Goal: Task Accomplishment & Management: Manage account settings

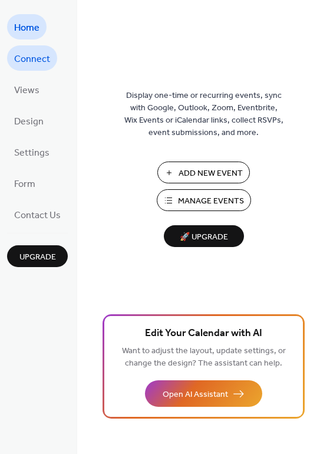
click at [29, 56] on span "Connect" at bounding box center [32, 59] width 36 height 18
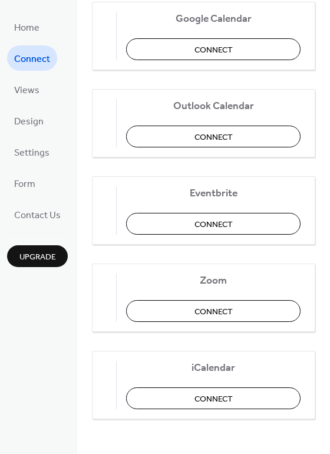
scroll to position [247, 0]
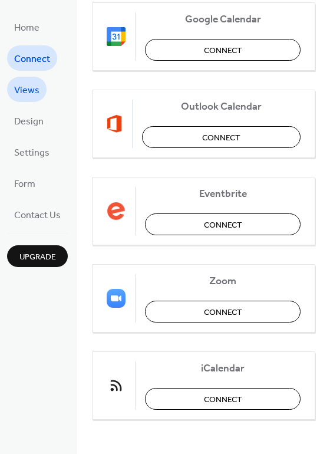
click at [19, 89] on span "Views" at bounding box center [26, 90] width 25 height 18
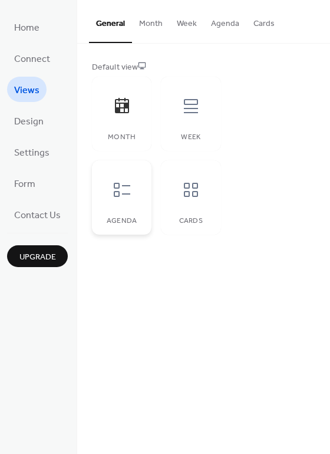
click at [136, 182] on div at bounding box center [121, 189] width 35 height 35
click at [199, 193] on icon at bounding box center [191, 190] width 19 height 19
click at [189, 125] on div "Week" at bounding box center [191, 114] width 60 height 74
click at [107, 103] on div at bounding box center [121, 106] width 35 height 35
click at [30, 124] on span "Design" at bounding box center [29, 122] width 30 height 18
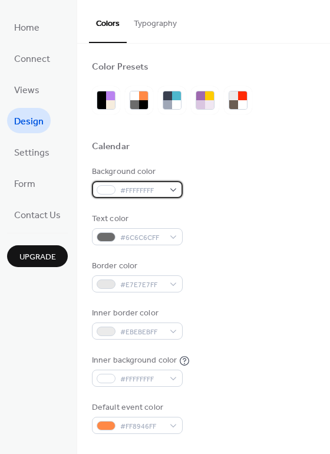
click at [169, 190] on div "#FFFFFFFF" at bounding box center [137, 189] width 91 height 17
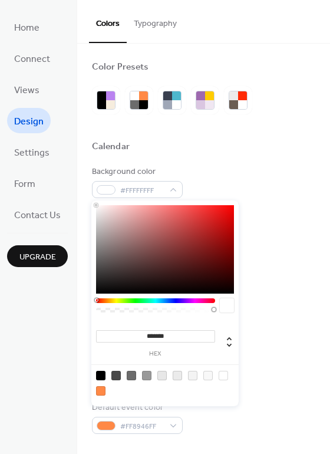
click at [232, 156] on div "Calendar" at bounding box center [204, 148] width 224 height 15
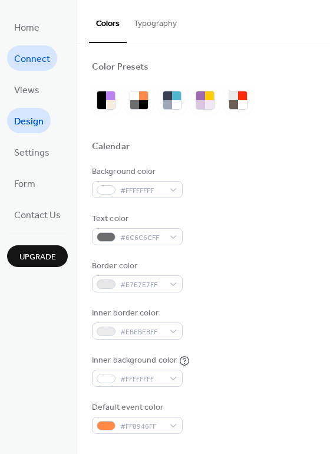
click at [31, 61] on span "Connect" at bounding box center [32, 59] width 36 height 18
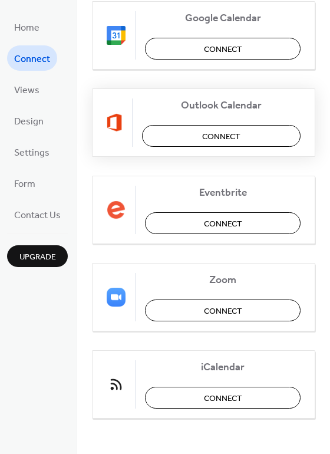
scroll to position [247, 0]
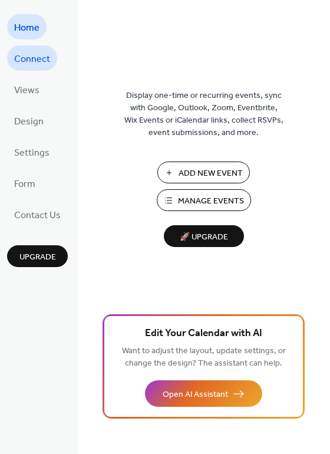
click at [45, 60] on span "Connect" at bounding box center [32, 59] width 36 height 18
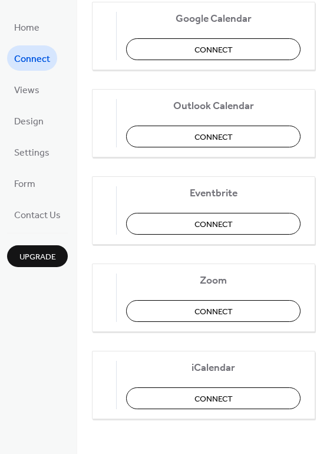
scroll to position [247, 0]
click at [243, 231] on button "Connect" at bounding box center [213, 225] width 175 height 22
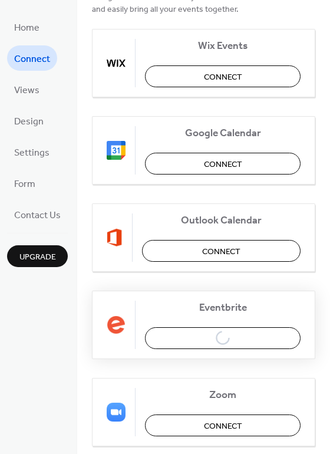
scroll to position [130, 0]
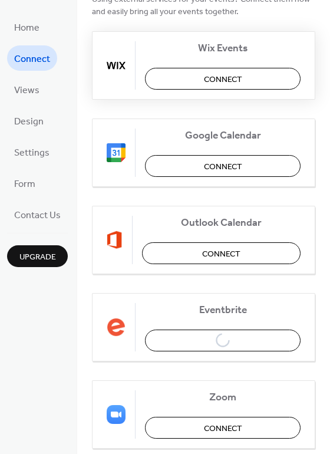
click at [274, 83] on button "Connect" at bounding box center [223, 79] width 156 height 22
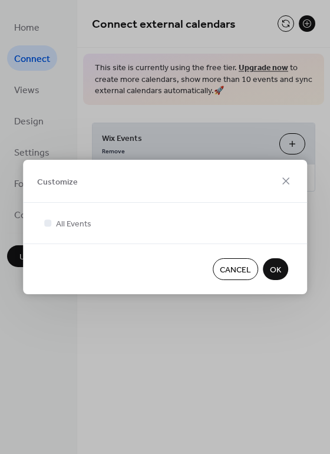
scroll to position [0, 0]
click at [274, 275] on span "OK" at bounding box center [275, 270] width 11 height 12
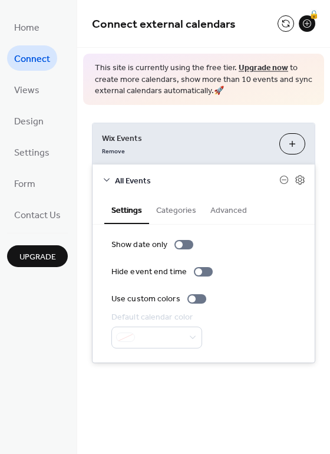
click at [41, 57] on span "Connect" at bounding box center [32, 59] width 36 height 18
click at [33, 225] on link "Contact Us" at bounding box center [37, 214] width 61 height 25
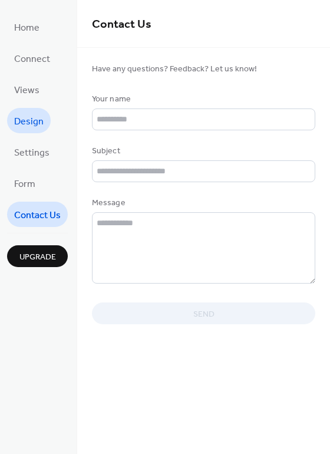
click at [37, 126] on span "Design" at bounding box center [29, 122] width 30 height 18
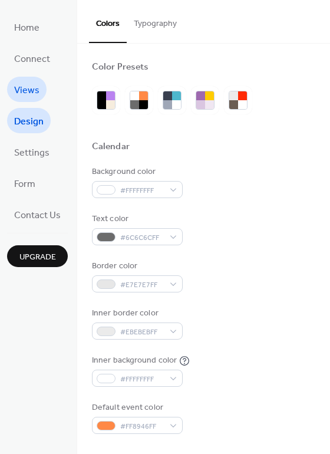
click at [28, 94] on span "Views" at bounding box center [26, 90] width 25 height 18
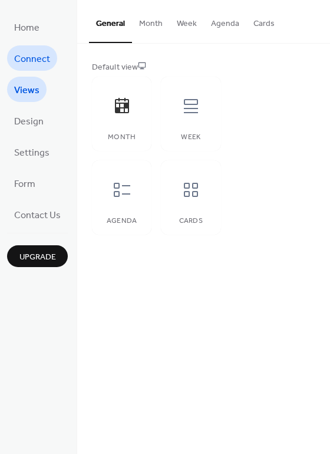
click at [42, 60] on span "Connect" at bounding box center [32, 59] width 36 height 18
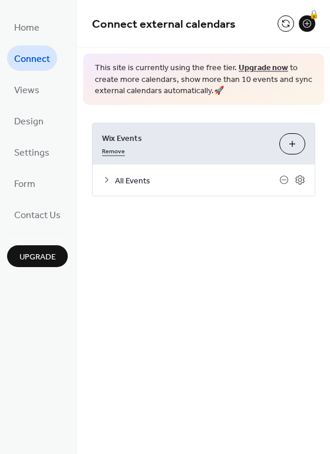
click at [123, 155] on link "Remove" at bounding box center [113, 150] width 23 height 12
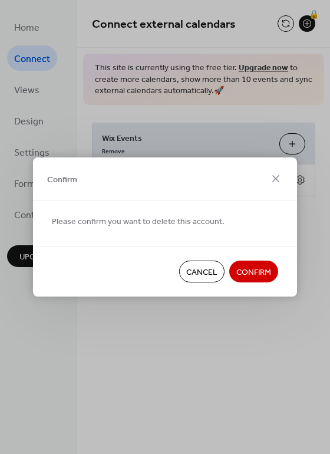
click at [257, 279] on span "Confirm" at bounding box center [254, 273] width 35 height 12
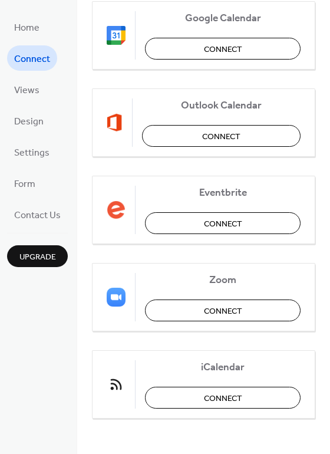
scroll to position [247, 0]
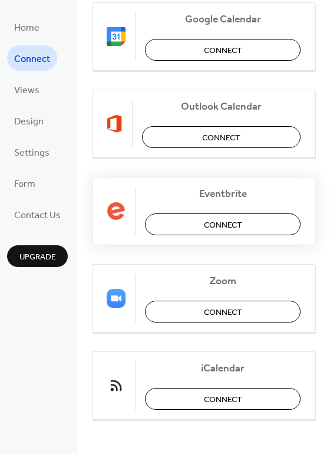
click at [257, 232] on button "Connect" at bounding box center [223, 225] width 156 height 22
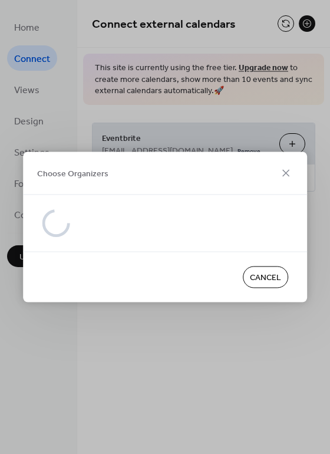
scroll to position [0, 0]
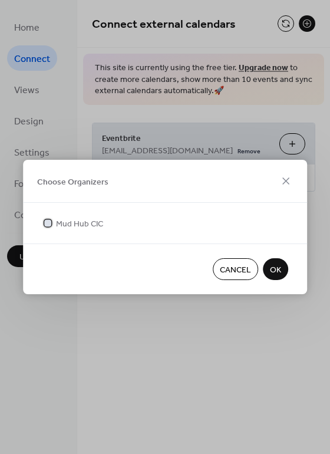
click at [55, 227] on label "Mud Hub CIC" at bounding box center [72, 223] width 61 height 12
click at [280, 275] on span "OK" at bounding box center [275, 270] width 11 height 12
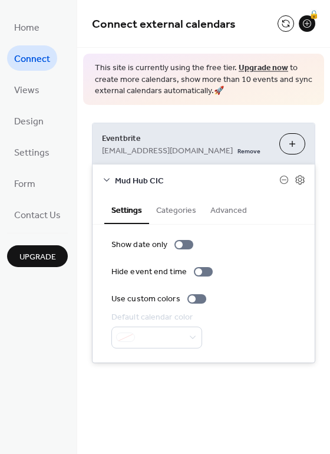
click at [182, 209] on button "Categories" at bounding box center [176, 209] width 54 height 27
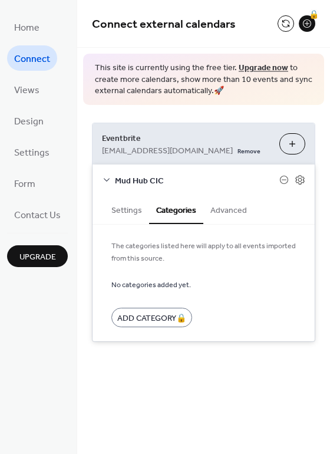
click at [238, 218] on button "Advanced" at bounding box center [229, 209] width 51 height 27
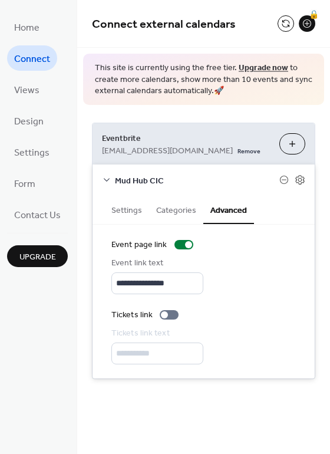
click at [156, 425] on div "**********" at bounding box center [203, 227] width 253 height 454
click at [35, 96] on span "Views" at bounding box center [26, 90] width 25 height 18
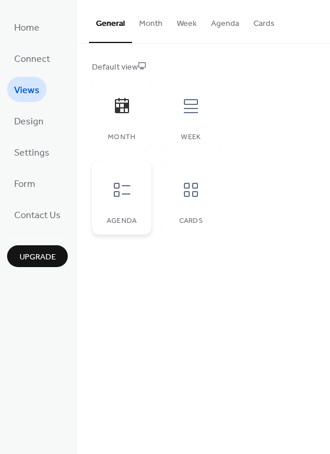
click at [131, 204] on div at bounding box center [121, 189] width 35 height 35
click at [198, 203] on div at bounding box center [190, 189] width 35 height 35
click at [191, 123] on div at bounding box center [190, 106] width 35 height 35
click at [136, 134] on div "Month" at bounding box center [122, 137] width 36 height 8
click at [25, 132] on link "Design" at bounding box center [29, 120] width 44 height 25
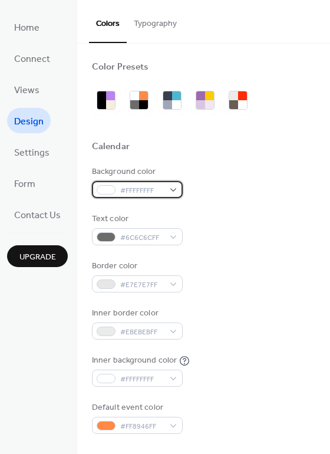
click at [166, 193] on div "#FFFFFFFF" at bounding box center [137, 189] width 91 height 17
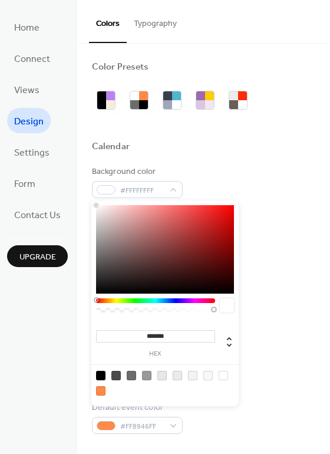
click at [186, 337] on input "*******" at bounding box center [155, 336] width 119 height 12
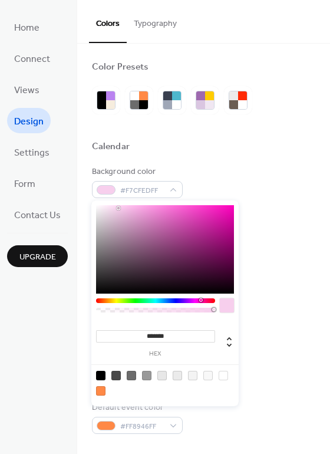
click at [103, 395] on div at bounding box center [100, 390] width 9 height 9
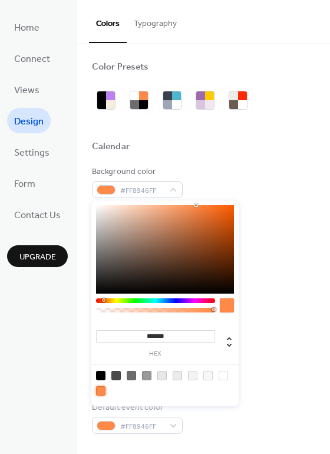
click at [106, 304] on div at bounding box center [155, 309] width 119 height 20
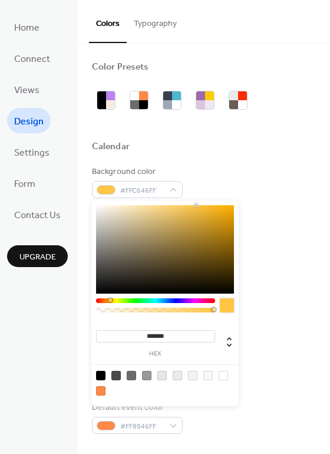
type input "*******"
click at [281, 296] on div "Background color #FFBB46FF Text color #6C6C6CFF Border color #E7E7E7FF Inner bo…" at bounding box center [204, 300] width 224 height 268
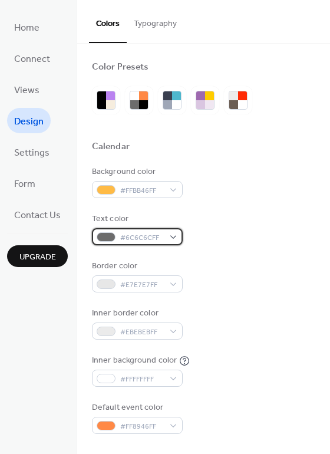
click at [166, 240] on div "#6C6C6CFF" at bounding box center [137, 236] width 91 height 17
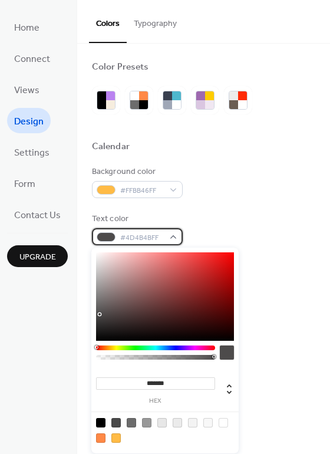
type input "*******"
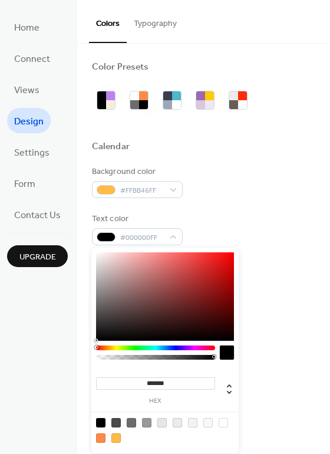
click at [247, 228] on div "Text color #000000FF" at bounding box center [204, 229] width 224 height 32
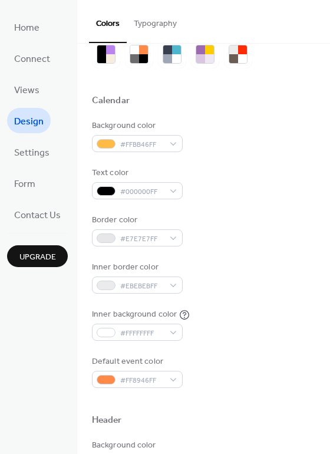
scroll to position [47, 0]
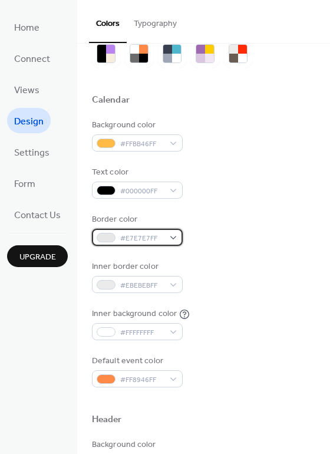
click at [166, 245] on div "#E7E7E7FF" at bounding box center [137, 237] width 91 height 17
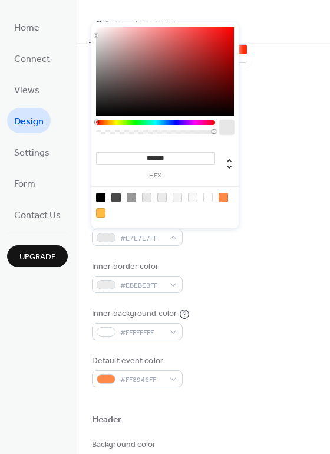
click at [227, 198] on div at bounding box center [223, 197] width 9 height 9
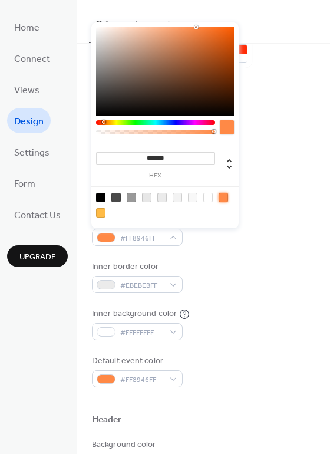
click at [101, 201] on div at bounding box center [100, 197] width 9 height 9
click at [98, 216] on div at bounding box center [100, 212] width 9 height 9
type input "*******"
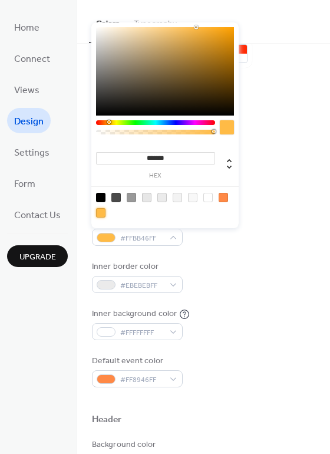
click at [205, 288] on div "Inner border color #EBEBEBFF" at bounding box center [204, 277] width 224 height 32
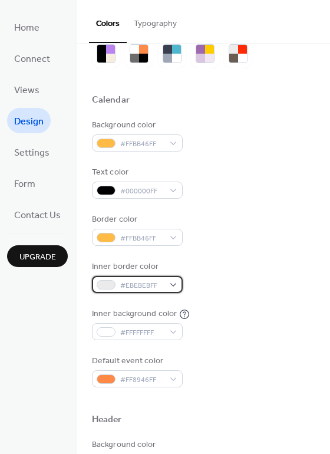
click at [163, 290] on span "#EBEBEBFF" at bounding box center [142, 286] width 44 height 12
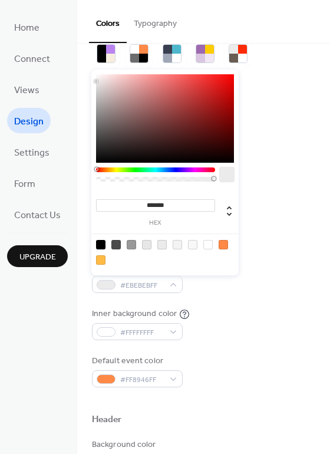
click at [227, 246] on div at bounding box center [223, 244] width 9 height 9
type input "*******"
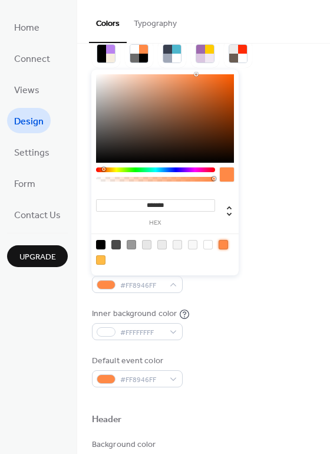
click at [215, 307] on div "Background color #FFBB46FF Text color #000000FF Border color #FFBB46FF Inner bo…" at bounding box center [204, 253] width 224 height 268
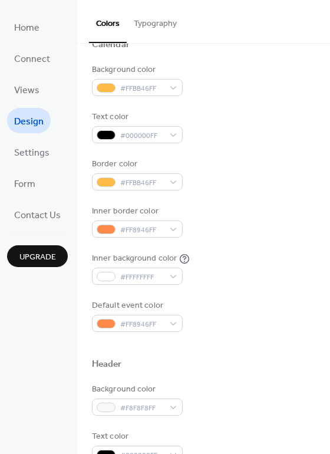
scroll to position [105, 0]
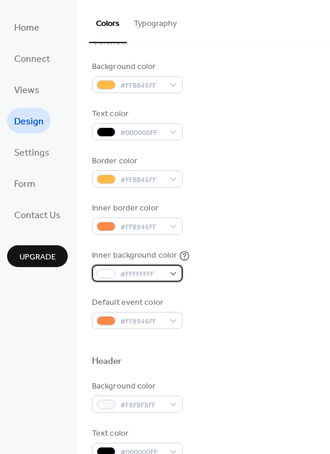
click at [166, 279] on div "#FFFFFFFF" at bounding box center [137, 273] width 91 height 17
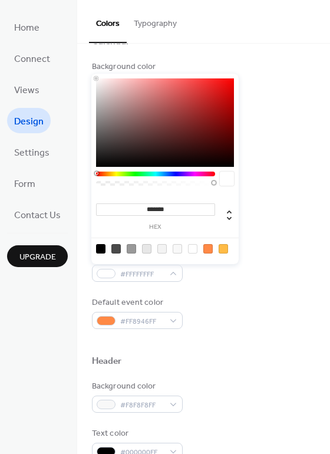
click at [99, 180] on div at bounding box center [155, 182] width 119 height 20
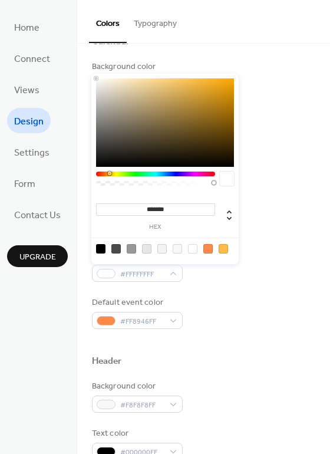
click at [99, 179] on div at bounding box center [155, 182] width 119 height 20
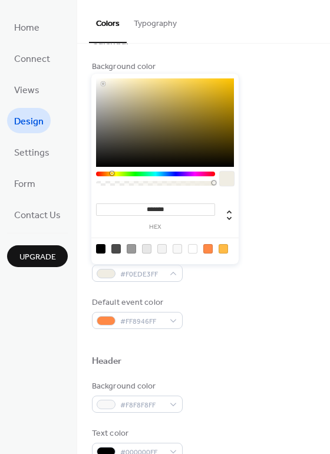
type input "*******"
click at [297, 170] on div "Border color #FFBB46FF" at bounding box center [204, 171] width 224 height 32
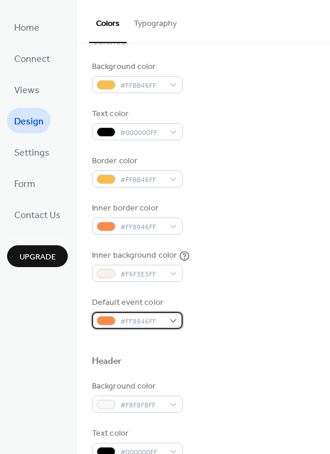
click at [172, 327] on div "#FF8946FF" at bounding box center [137, 320] width 91 height 17
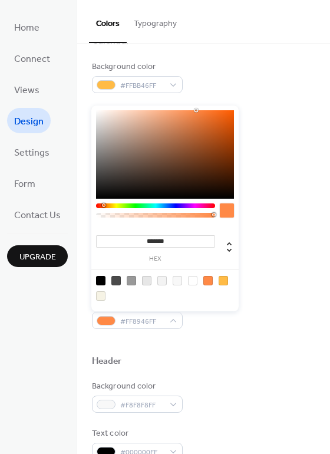
click at [186, 244] on input "*******" at bounding box center [155, 241] width 119 height 12
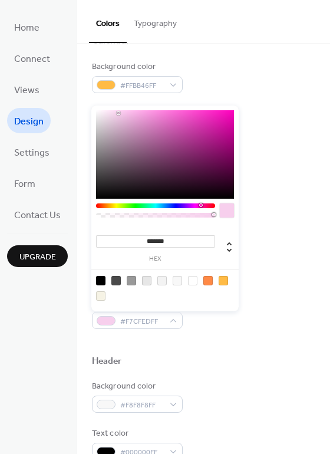
click at [232, 211] on div at bounding box center [227, 211] width 14 height 14
type input "*******"
click at [279, 204] on div "Inner border color #FF8946FF" at bounding box center [204, 218] width 224 height 32
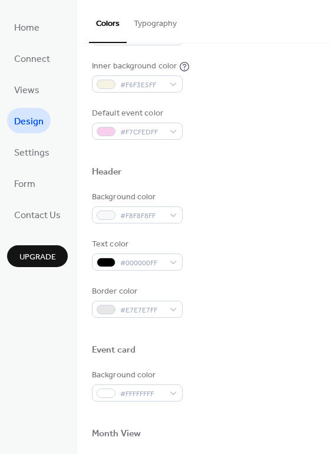
scroll to position [295, 0]
click at [171, 216] on div "#F8F8F8FF" at bounding box center [137, 214] width 91 height 17
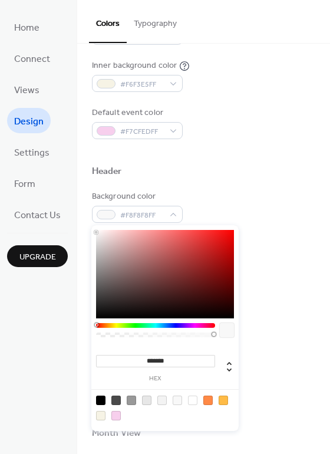
click at [227, 404] on div at bounding box center [223, 400] width 9 height 9
type input "*******"
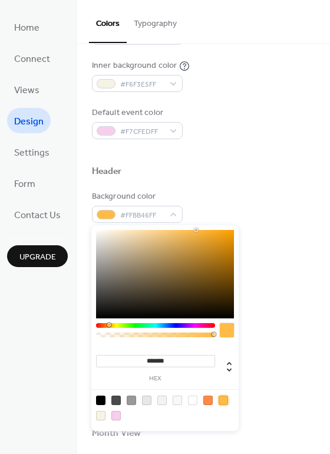
click at [287, 273] on div "Background color #FFBB46FF Text color #000000FF Border color #E7E7E7FF" at bounding box center [204, 254] width 224 height 127
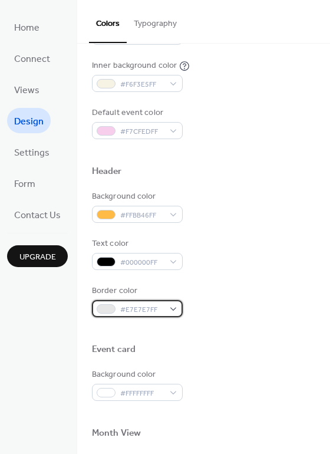
click at [169, 312] on div "#E7E7E7FF" at bounding box center [137, 308] width 91 height 17
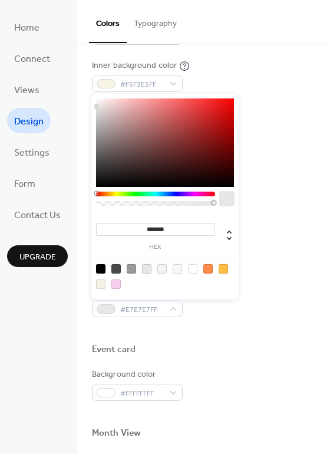
click at [226, 271] on div at bounding box center [223, 268] width 9 height 9
type input "*******"
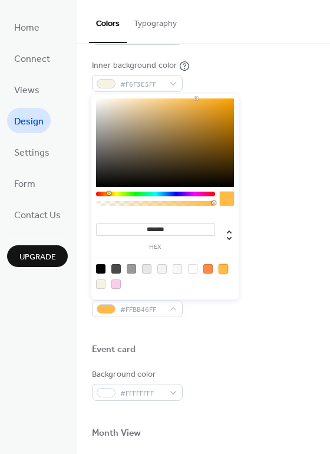
click at [226, 352] on div "Event card" at bounding box center [204, 351] width 224 height 15
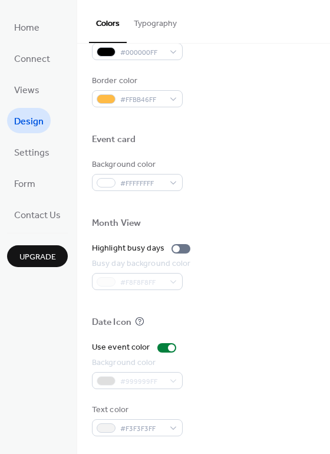
scroll to position [505, 0]
click at [43, 160] on span "Settings" at bounding box center [31, 153] width 35 height 18
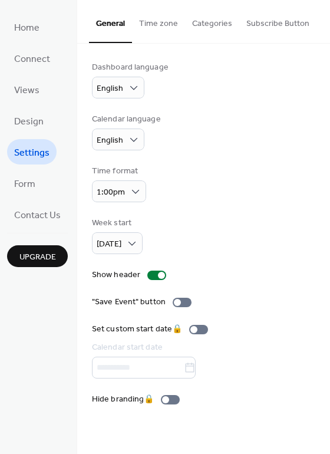
click at [162, 30] on button "Time zone" at bounding box center [158, 21] width 53 height 42
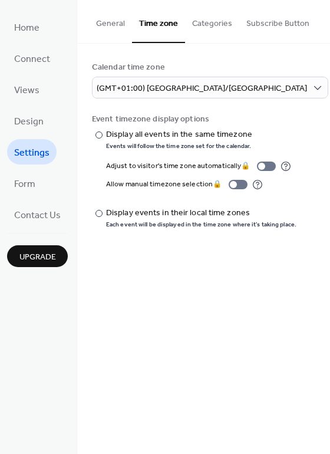
click at [214, 28] on button "Categories" at bounding box center [212, 21] width 54 height 42
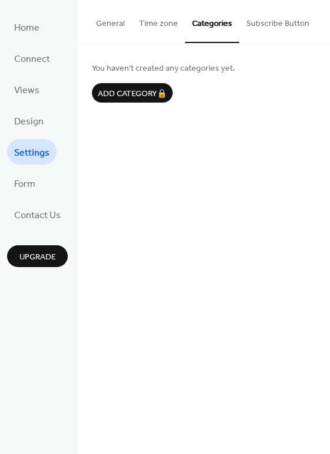
click at [114, 25] on button "General" at bounding box center [110, 21] width 43 height 42
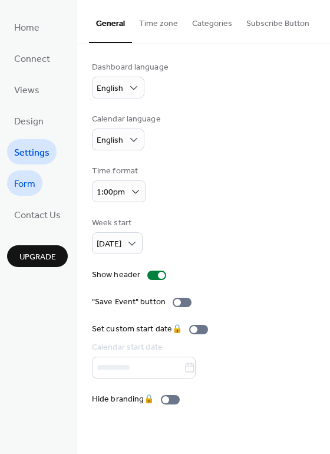
click at [33, 194] on link "Form" at bounding box center [24, 183] width 35 height 25
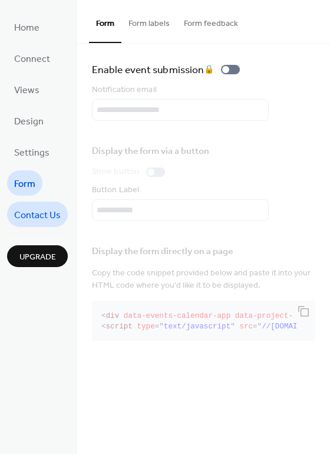
click at [49, 223] on span "Contact Us" at bounding box center [37, 216] width 47 height 18
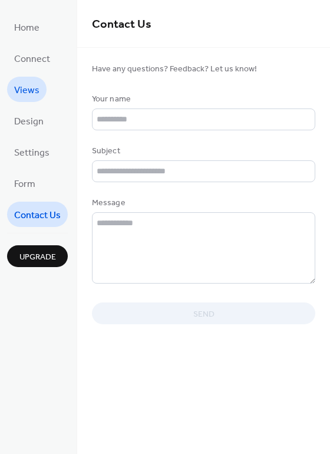
click at [37, 93] on span "Views" at bounding box center [26, 90] width 25 height 18
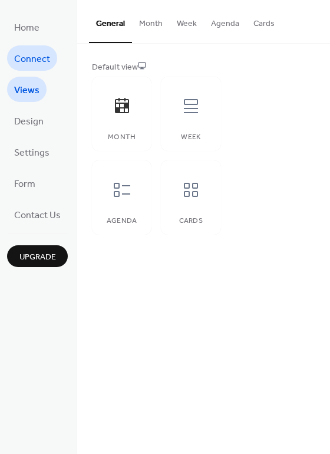
click at [45, 60] on span "Connect" at bounding box center [32, 59] width 36 height 18
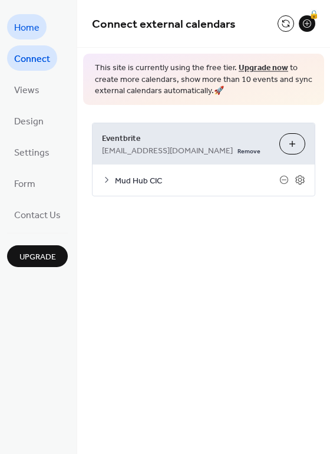
click at [35, 26] on span "Home" at bounding box center [26, 28] width 25 height 18
